Goal: Task Accomplishment & Management: Manage account settings

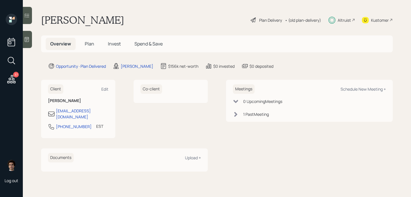
click at [93, 43] on span "Plan" at bounding box center [89, 44] width 9 height 6
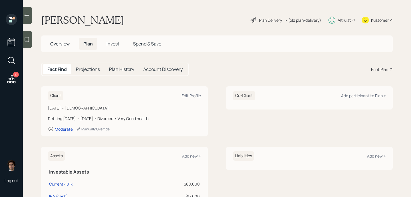
click at [105, 44] on h5 "Invest" at bounding box center [113, 44] width 22 height 12
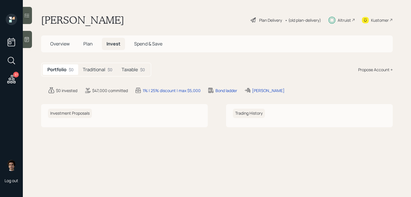
click at [96, 65] on div "Traditional $0" at bounding box center [97, 69] width 39 height 11
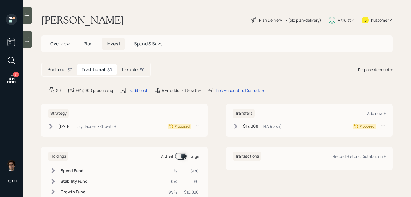
click at [127, 67] on h5 "Taxable" at bounding box center [129, 69] width 16 height 5
click at [54, 69] on h5 "Portfolio" at bounding box center [56, 69] width 18 height 5
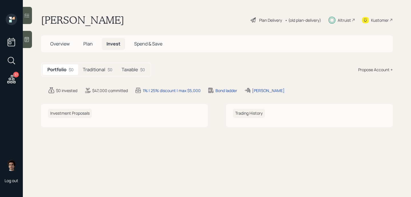
click at [86, 39] on h5 "Plan" at bounding box center [88, 44] width 19 height 12
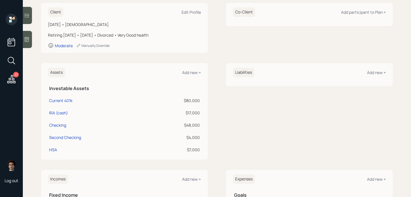
scroll to position [122, 0]
